Goal: Register for event/course

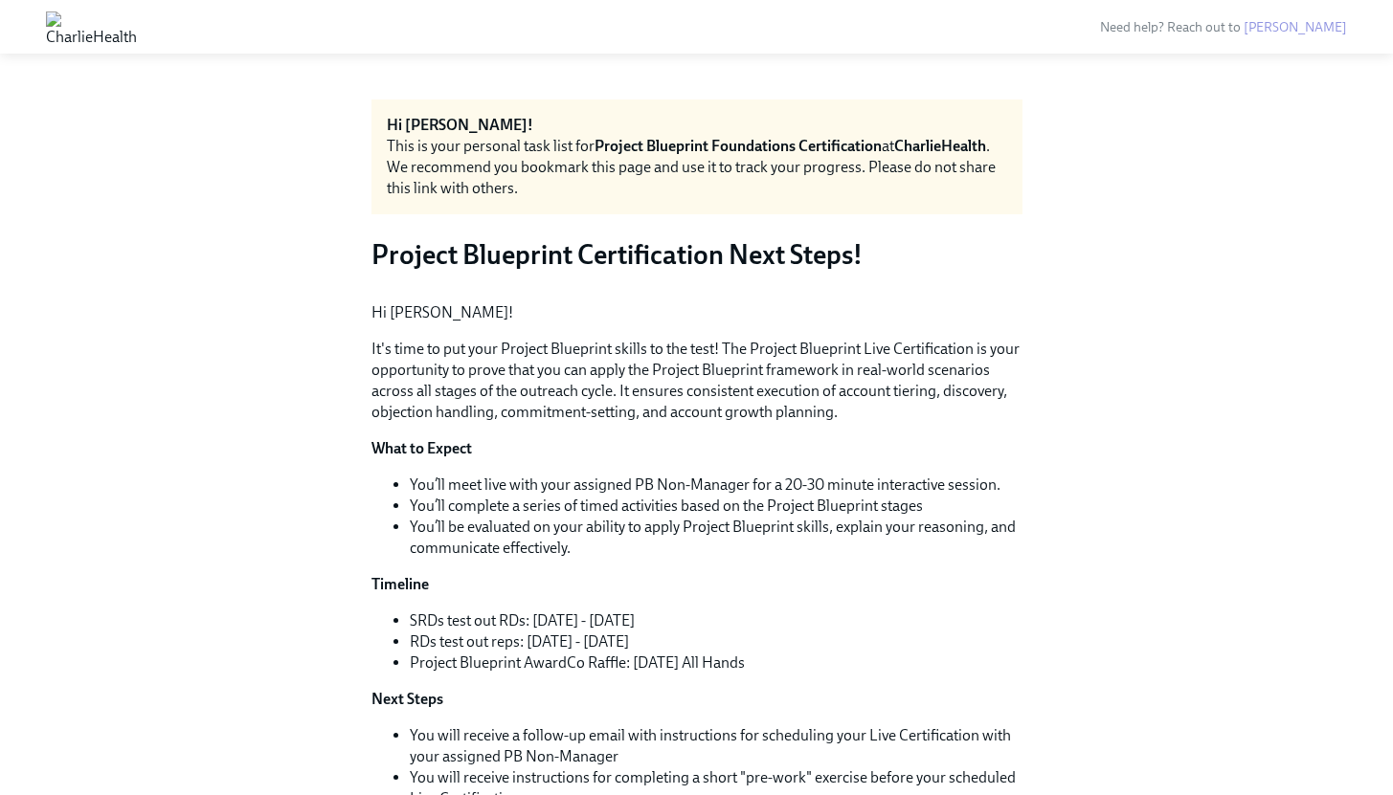
click at [137, 14] on img at bounding box center [91, 26] width 91 height 31
click at [137, 15] on img at bounding box center [91, 26] width 91 height 31
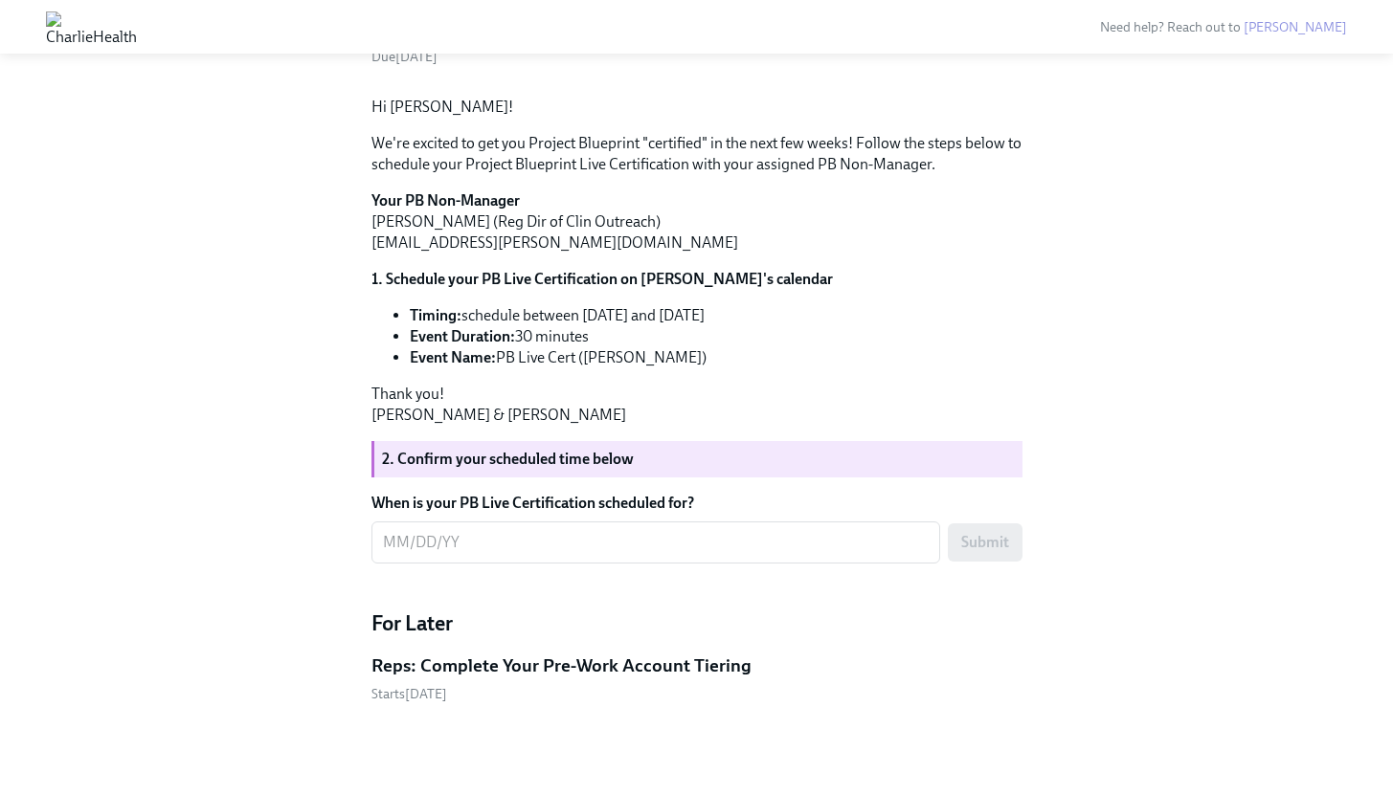
scroll to position [1295, 0]
click at [458, 556] on div "x ​" at bounding box center [655, 543] width 569 height 42
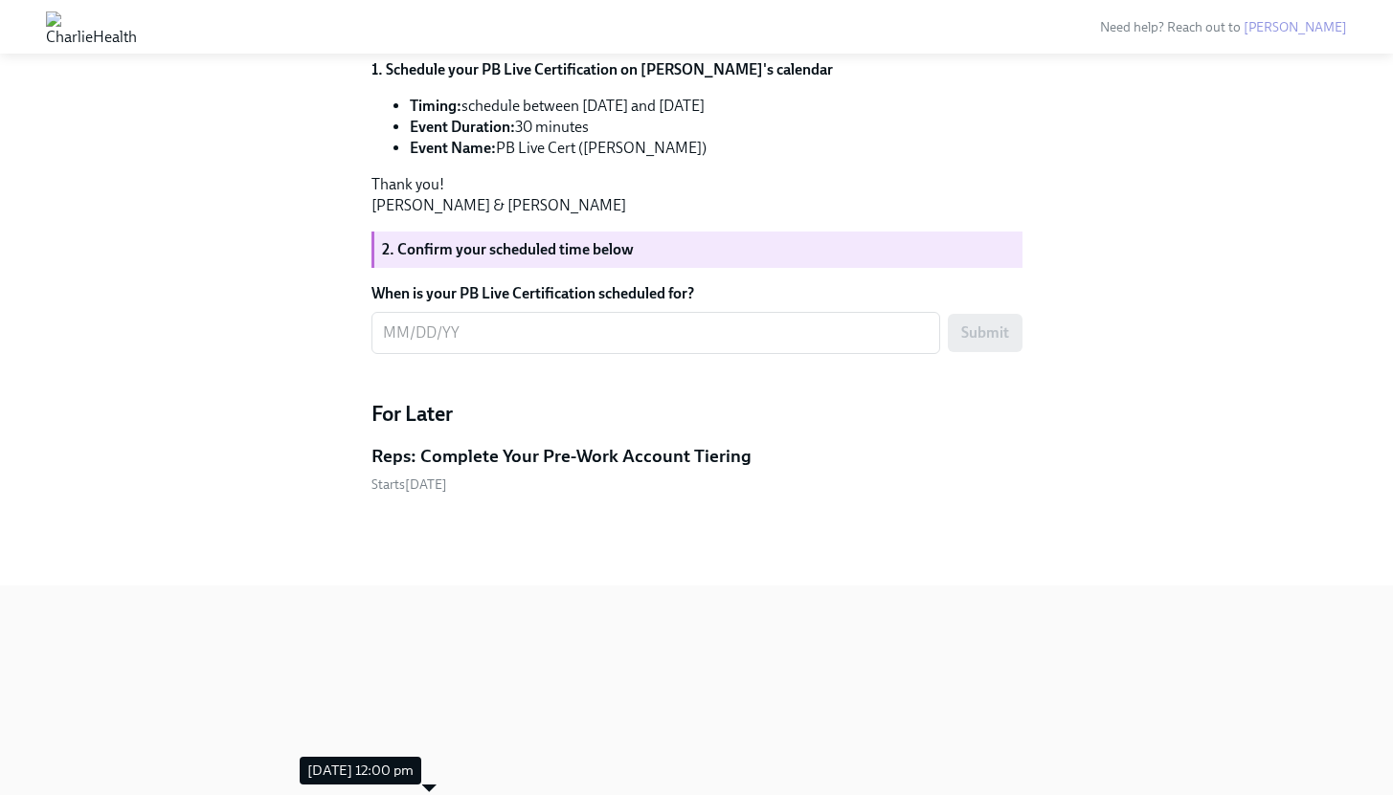
click at [442, 493] on span "Starts [DATE]" at bounding box center [409, 485] width 76 height 16
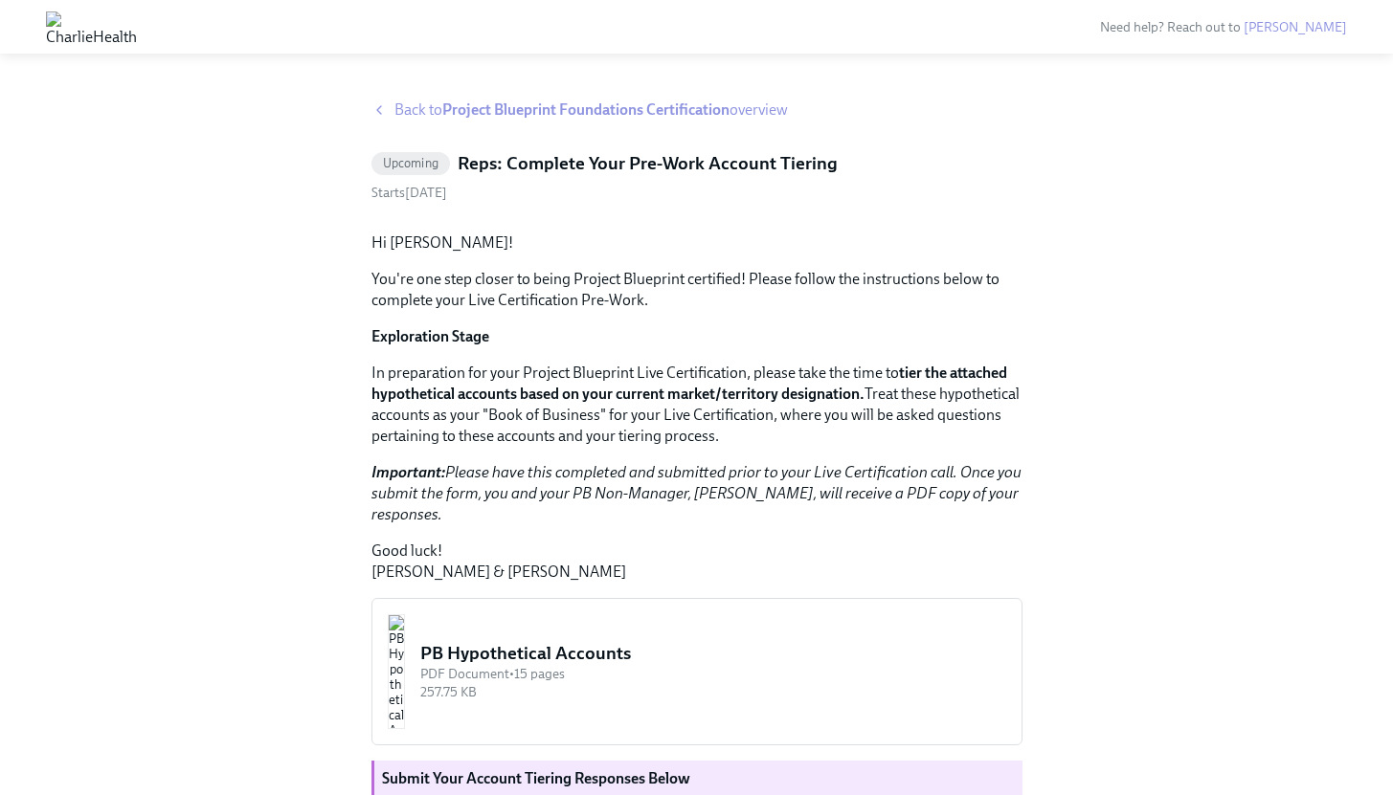
click at [387, 106] on div "Back to Project Blueprint Foundations Certification overview" at bounding box center [696, 110] width 651 height 21
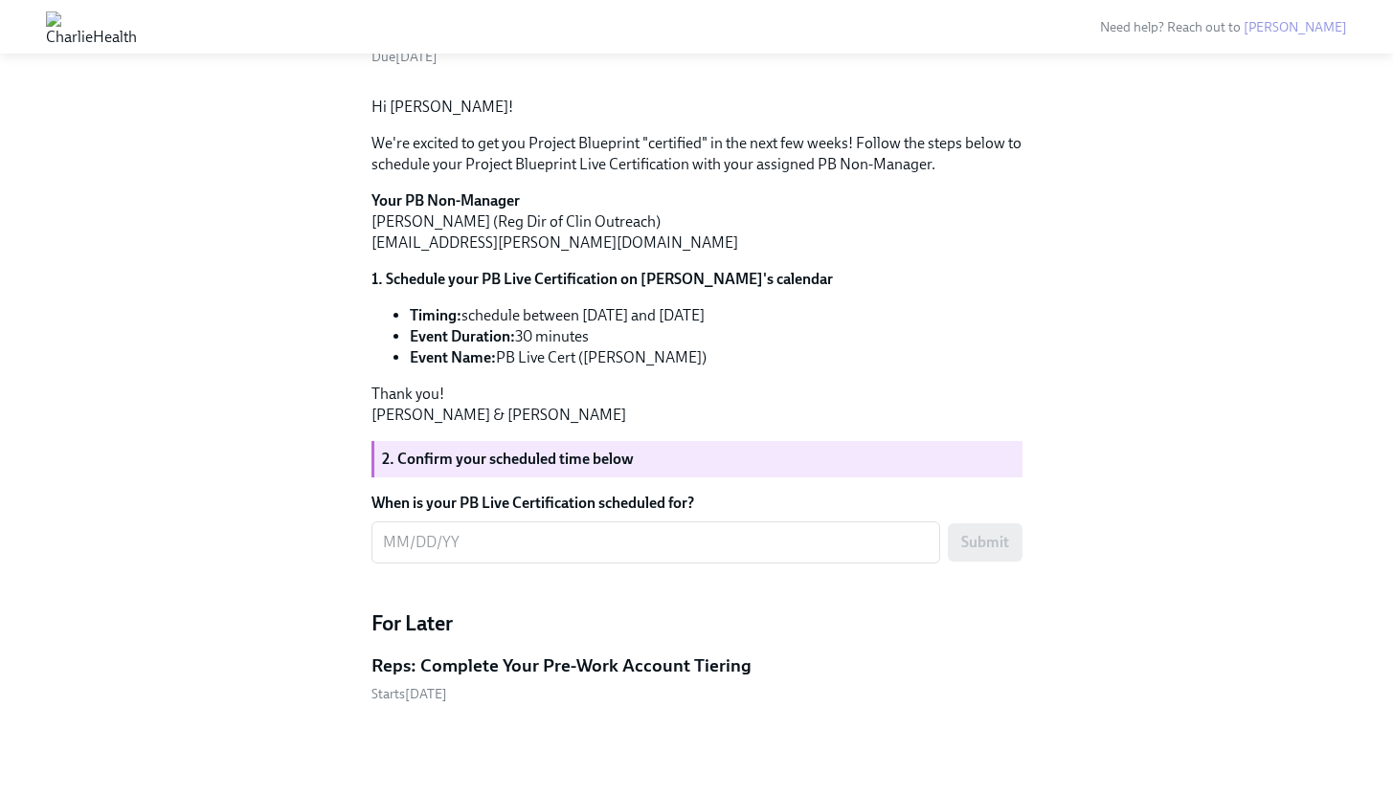
scroll to position [1295, 0]
click at [525, 550] on textarea "When is your PB Live Certification scheduled for?" at bounding box center [656, 542] width 546 height 23
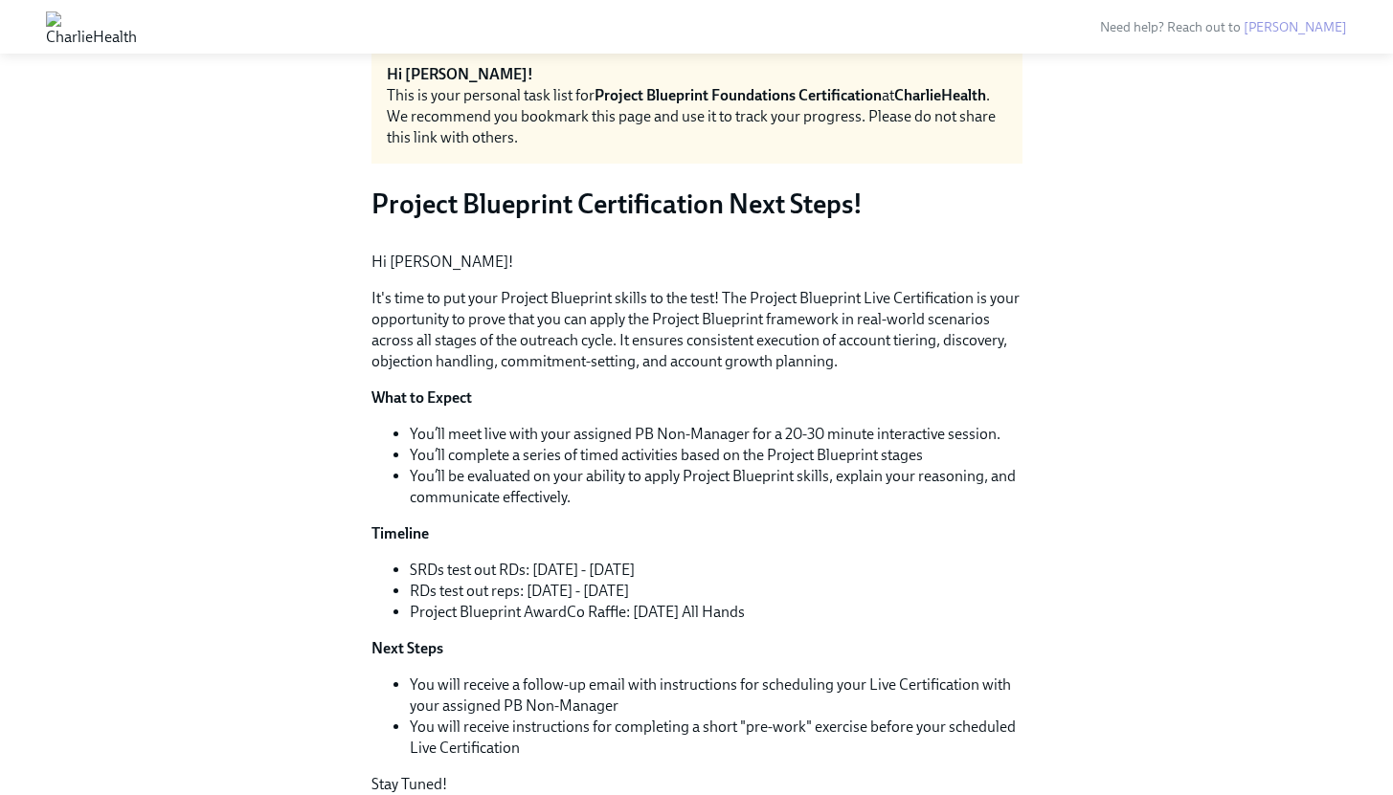
scroll to position [0, 0]
